Goal: Transaction & Acquisition: Purchase product/service

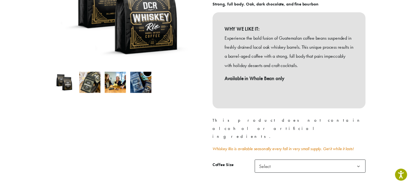
scroll to position [137, 0]
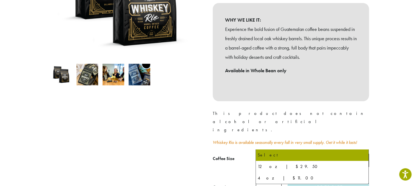
click at [361, 154] on b at bounding box center [361, 160] width 13 height 13
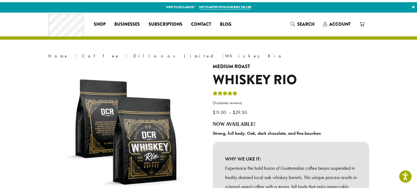
scroll to position [186, 0]
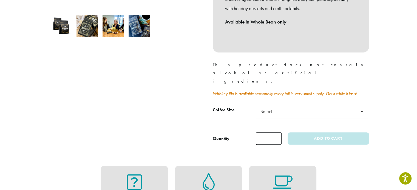
click at [345, 95] on div "**********" at bounding box center [290, 13] width 164 height 274
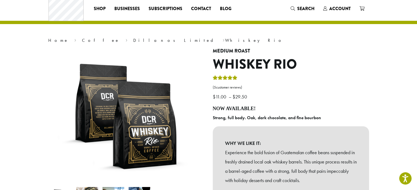
scroll to position [0, 0]
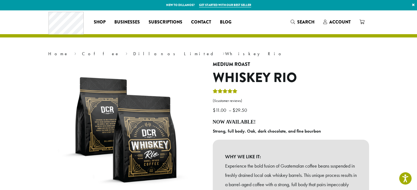
click at [82, 54] on link "Coffee" at bounding box center [101, 54] width 38 height 6
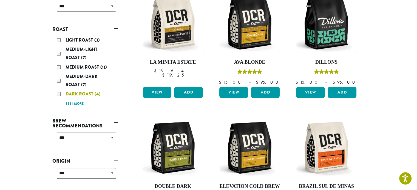
scroll to position [110, 0]
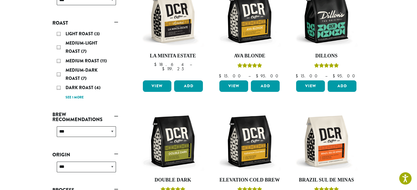
click at [58, 88] on div "Dark Roast (4)" at bounding box center [86, 88] width 59 height 8
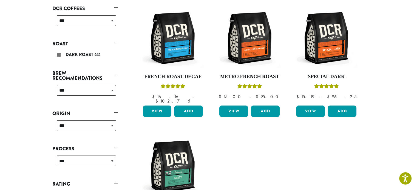
scroll to position [88, 0]
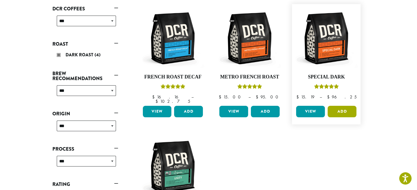
click at [343, 108] on button "Add" at bounding box center [341, 112] width 29 height 12
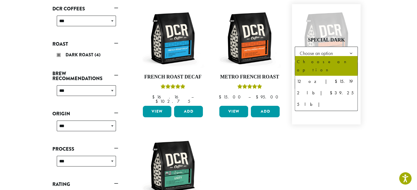
click at [351, 49] on b at bounding box center [350, 53] width 13 height 13
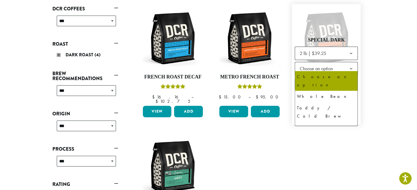
click at [350, 66] on b at bounding box center [350, 68] width 13 height 13
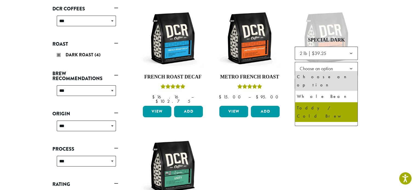
scroll to position [37, 0]
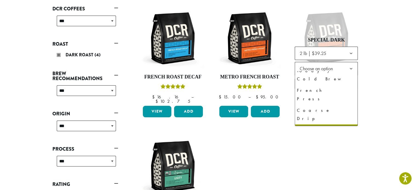
select select "**********"
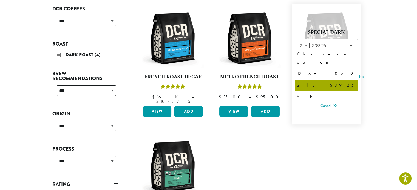
click at [352, 43] on b at bounding box center [350, 45] width 13 height 13
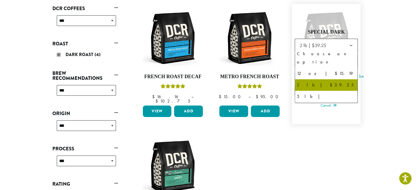
scroll to position [88, 0]
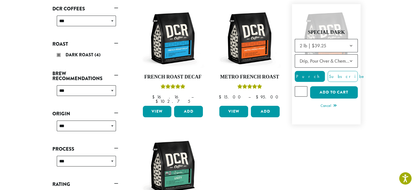
type input "*"
click at [302, 87] on input "*" at bounding box center [300, 91] width 13 height 10
click at [335, 89] on button "Add to cart" at bounding box center [334, 92] width 48 height 12
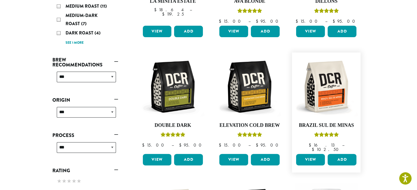
scroll to position [192, 0]
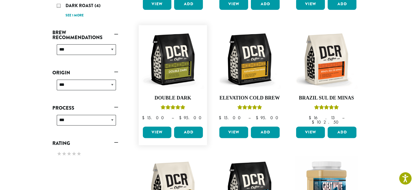
click at [156, 128] on link "View" at bounding box center [157, 133] width 29 height 12
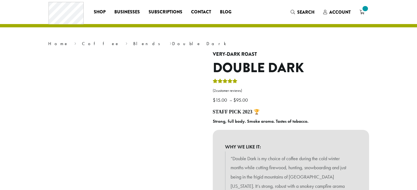
click at [170, 76] on img at bounding box center [126, 119] width 137 height 137
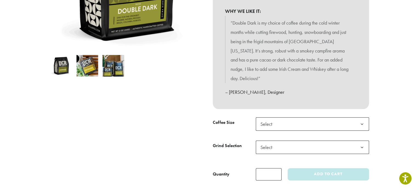
scroll to position [147, 0]
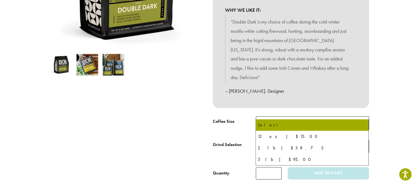
click at [360, 117] on b at bounding box center [361, 123] width 13 height 13
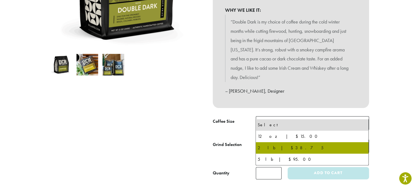
select select "**********"
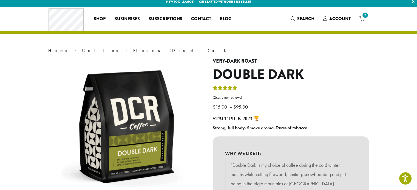
scroll to position [0, 0]
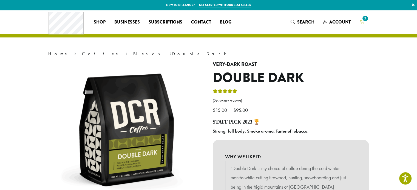
click at [364, 20] on span "2" at bounding box center [364, 18] width 7 height 7
click at [364, 18] on span "2" at bounding box center [364, 18] width 7 height 7
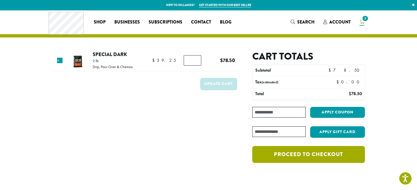
click at [307, 157] on link "Proceed to checkout" at bounding box center [308, 154] width 112 height 17
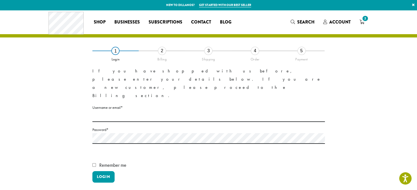
scroll to position [27, 0]
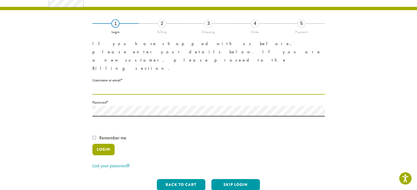
type input "**********"
click at [104, 144] on button "Login" at bounding box center [103, 150] width 22 height 12
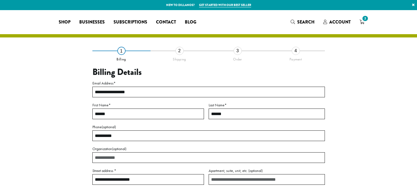
select select "**"
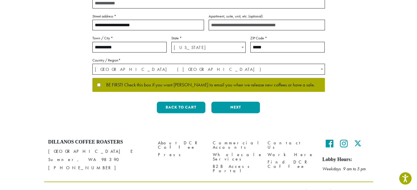
scroll to position [164, 0]
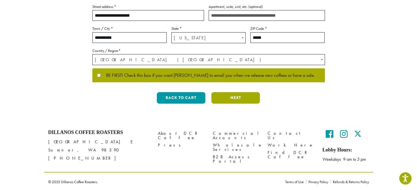
click at [234, 97] on button "Next" at bounding box center [235, 98] width 48 height 12
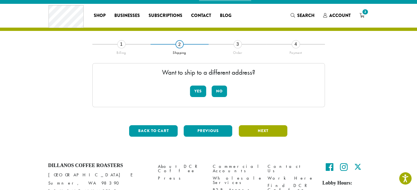
scroll to position [0, 0]
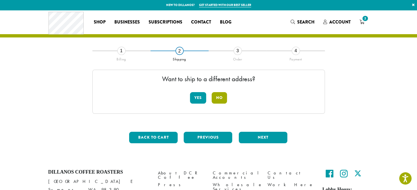
click at [220, 97] on button "No" at bounding box center [218, 98] width 15 height 12
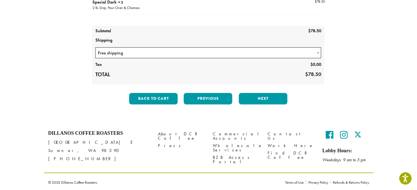
scroll to position [84, 0]
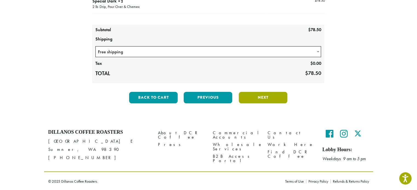
click at [258, 99] on button "Next" at bounding box center [263, 98] width 48 height 12
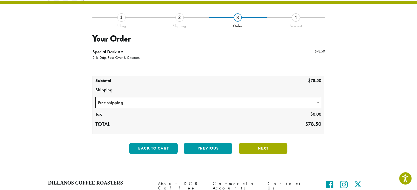
scroll to position [31, 0]
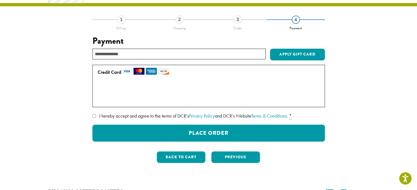
click at [100, 99] on label "Use a new card" at bounding box center [207, 99] width 220 height 9
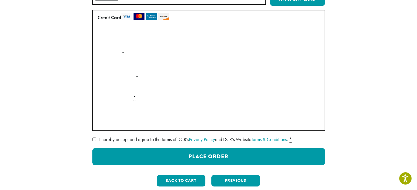
scroll to position [59, 0]
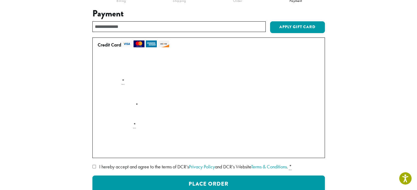
click at [310, 93] on div "Payment Info" at bounding box center [208, 93] width 226 height 15
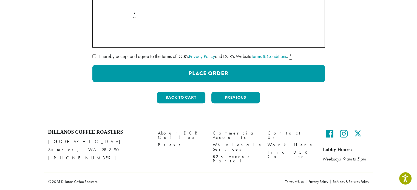
scroll to position [170, 0]
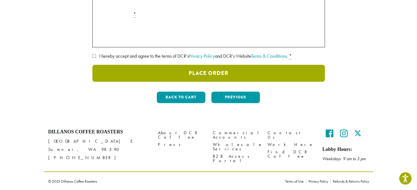
click at [218, 73] on button "Place Order" at bounding box center [208, 73] width 232 height 17
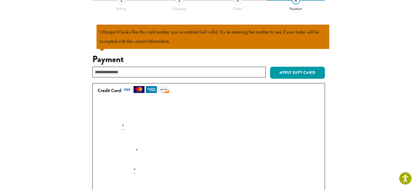
scroll to position [48, 0]
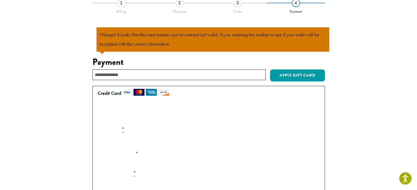
click at [129, 150] on label "Expiration (MM/YY) *" at bounding box center [208, 154] width 226 height 9
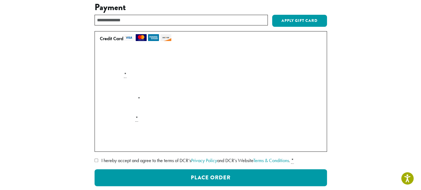
scroll to position [130, 0]
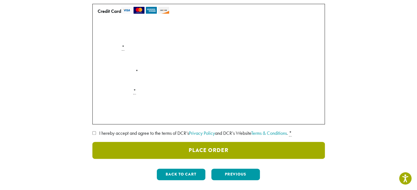
click at [220, 151] on button "Place Order" at bounding box center [208, 150] width 232 height 17
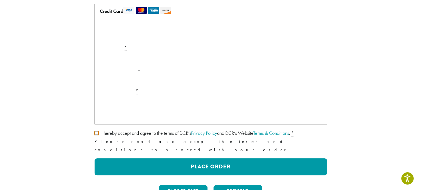
scroll to position [157, 0]
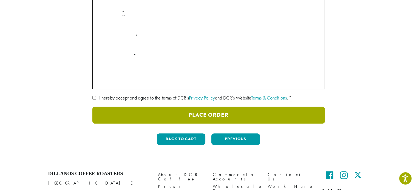
click at [197, 113] on button "Place Order" at bounding box center [208, 115] width 232 height 17
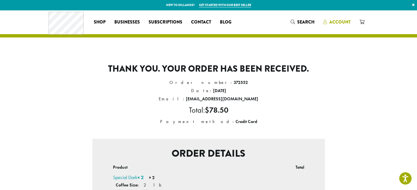
click at [341, 22] on span "Account" at bounding box center [339, 22] width 21 height 6
click at [326, 21] on icon at bounding box center [325, 22] width 4 height 4
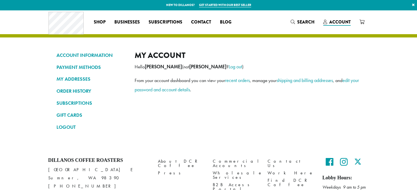
click at [325, 24] on header "Coffee All Coffees Best Sellers Blends Single Origins Dillanos Limited Organic …" at bounding box center [208, 23] width 417 height 27
click at [326, 23] on icon at bounding box center [325, 22] width 4 height 4
click at [345, 21] on span "Account" at bounding box center [339, 22] width 21 height 6
drag, startPoint x: 0, startPoint y: 0, endPoint x: 313, endPoint y: 46, distance: 316.6
click at [313, 46] on div "ACCOUNT INFORMATION PAYMENT METHODS MY ADDRESSES ORDER HISTORY SUBSCRIPTIONS GI…" at bounding box center [208, 79] width 329 height 139
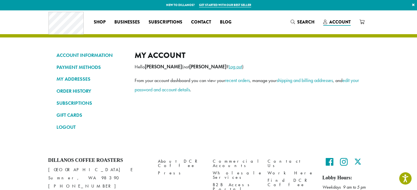
click at [228, 65] on link "Log out" at bounding box center [234, 67] width 13 height 6
click at [228, 67] on link "Log out" at bounding box center [234, 67] width 13 height 6
